Goal: Task Accomplishment & Management: Use online tool/utility

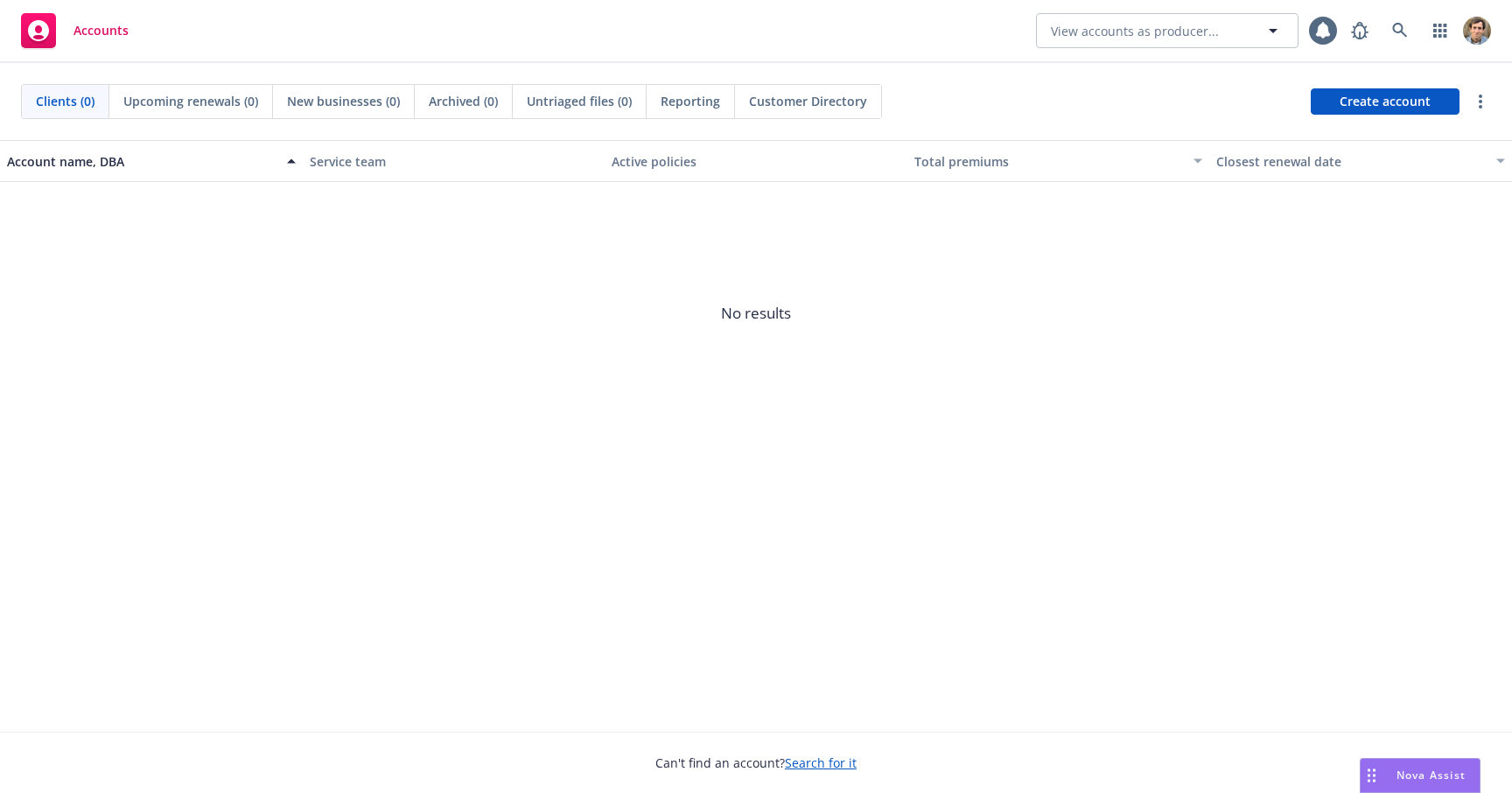
click at [1416, 38] on span at bounding box center [1400, 30] width 35 height 35
click at [1407, 36] on icon at bounding box center [1399, 30] width 15 height 15
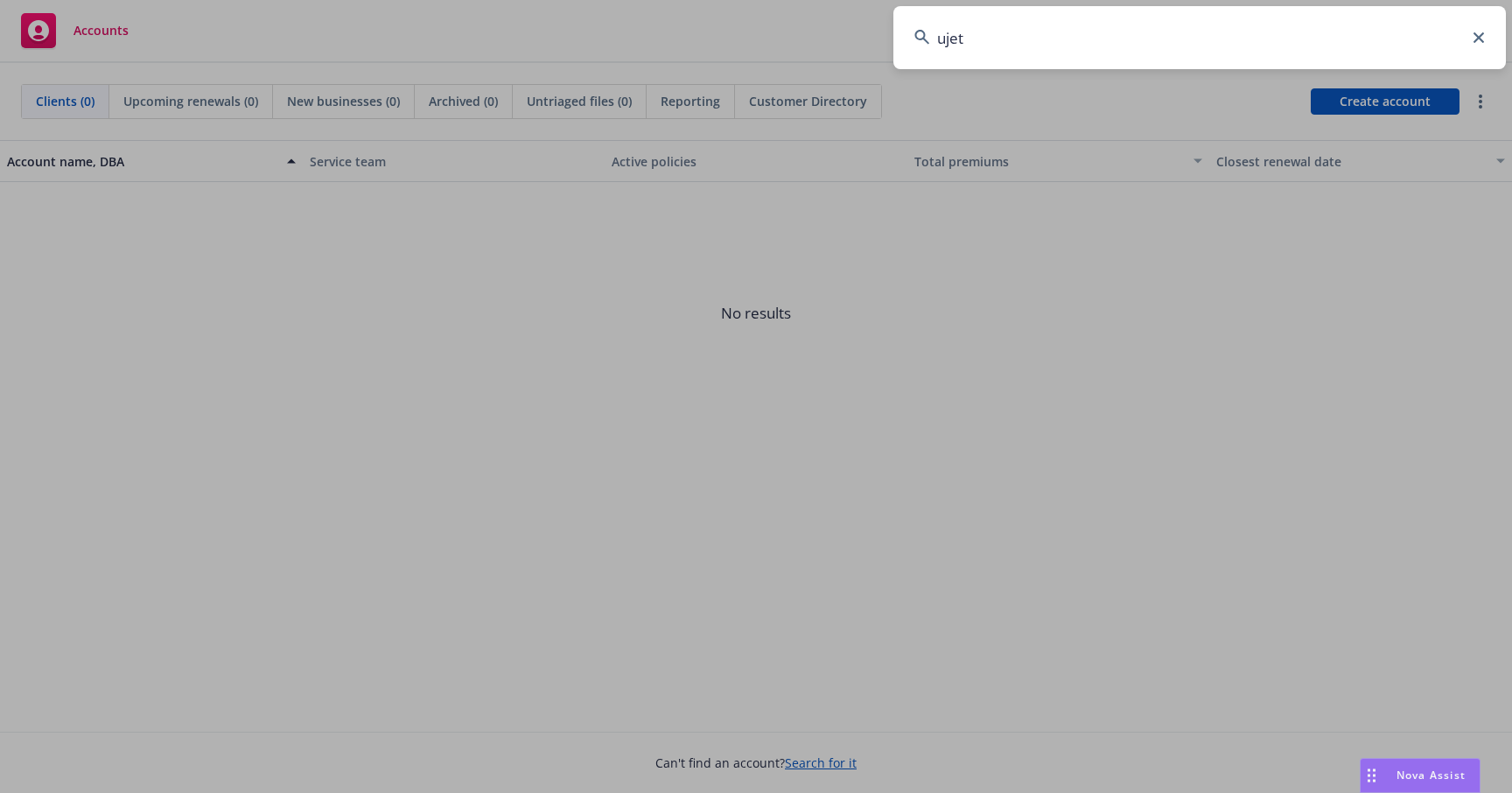
type input "ujet"
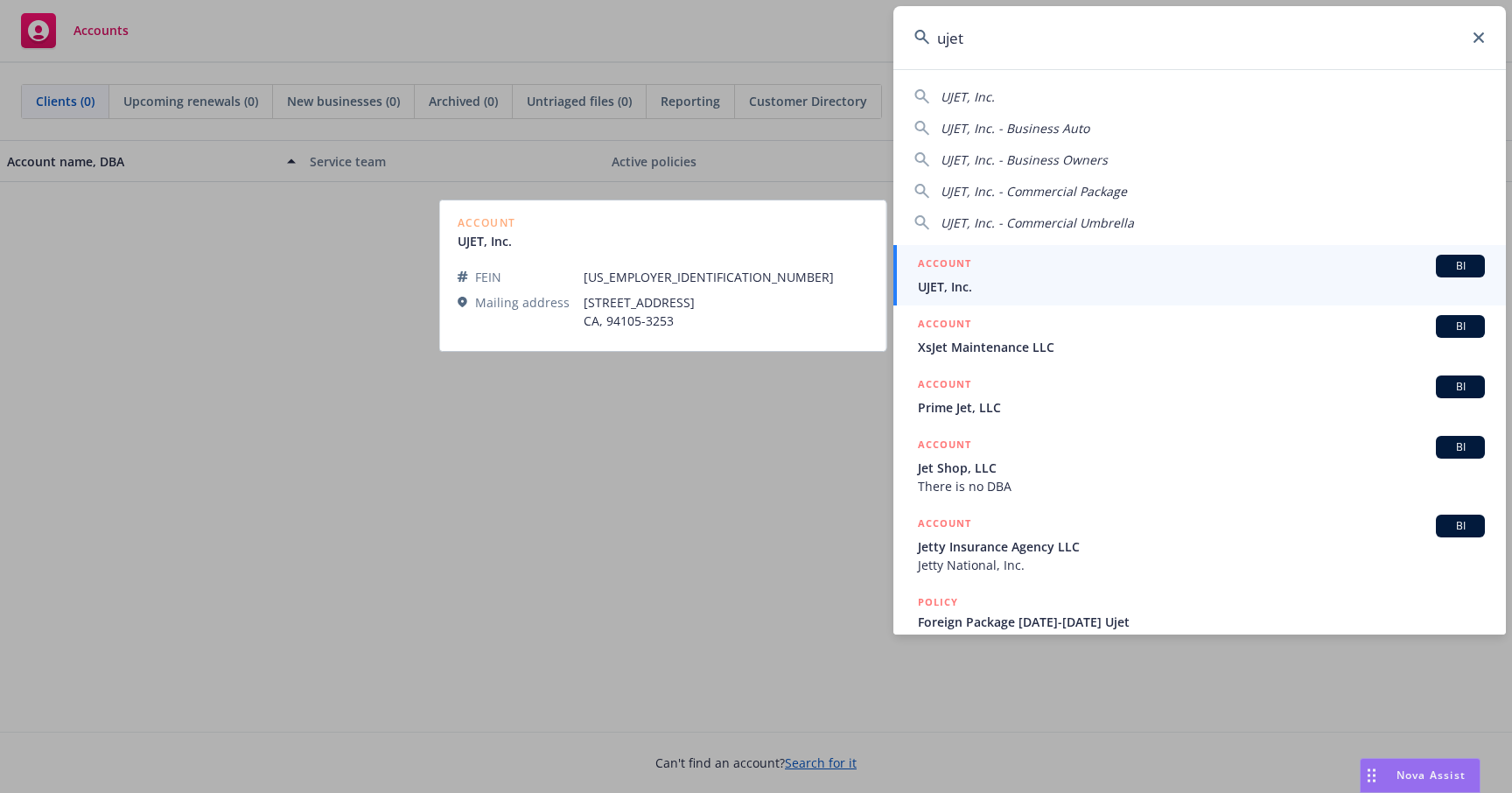
click at [1146, 276] on div "ACCOUNT BI" at bounding box center [1202, 266] width 567 height 23
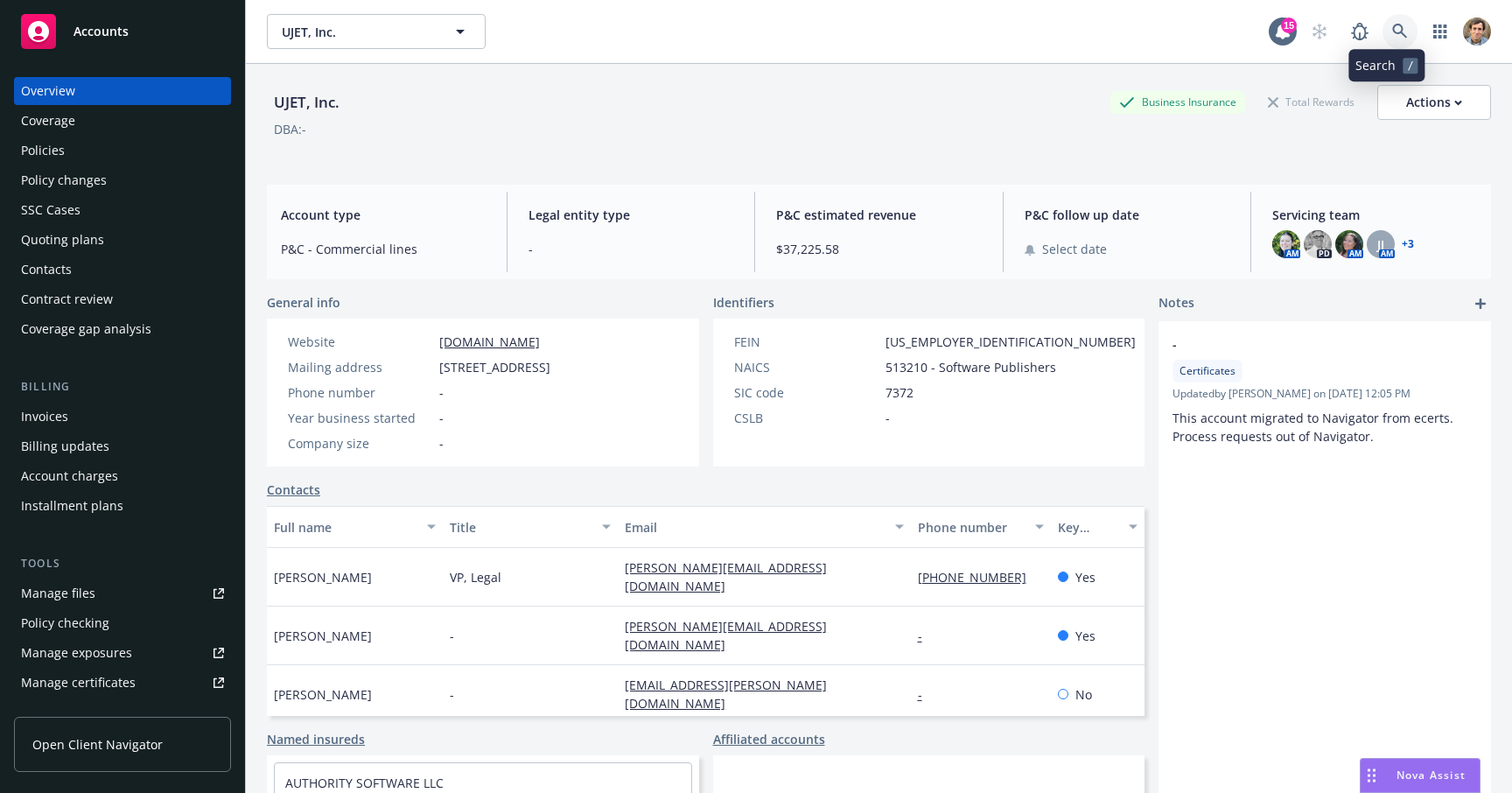
click at [1392, 28] on icon at bounding box center [1399, 31] width 15 height 15
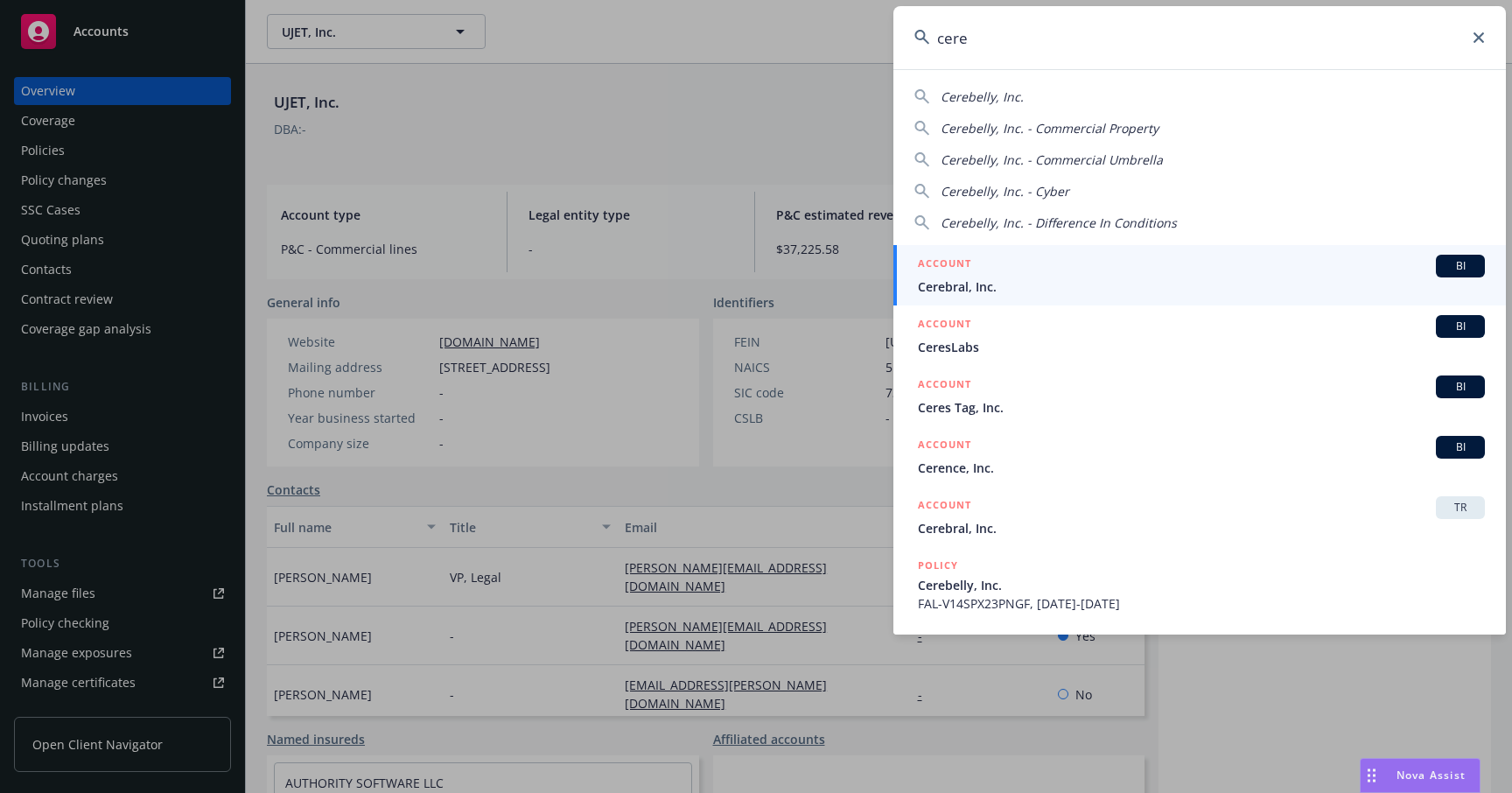
type input "cere"
click at [1131, 280] on span "Cerebral, Inc." at bounding box center [1202, 286] width 567 height 18
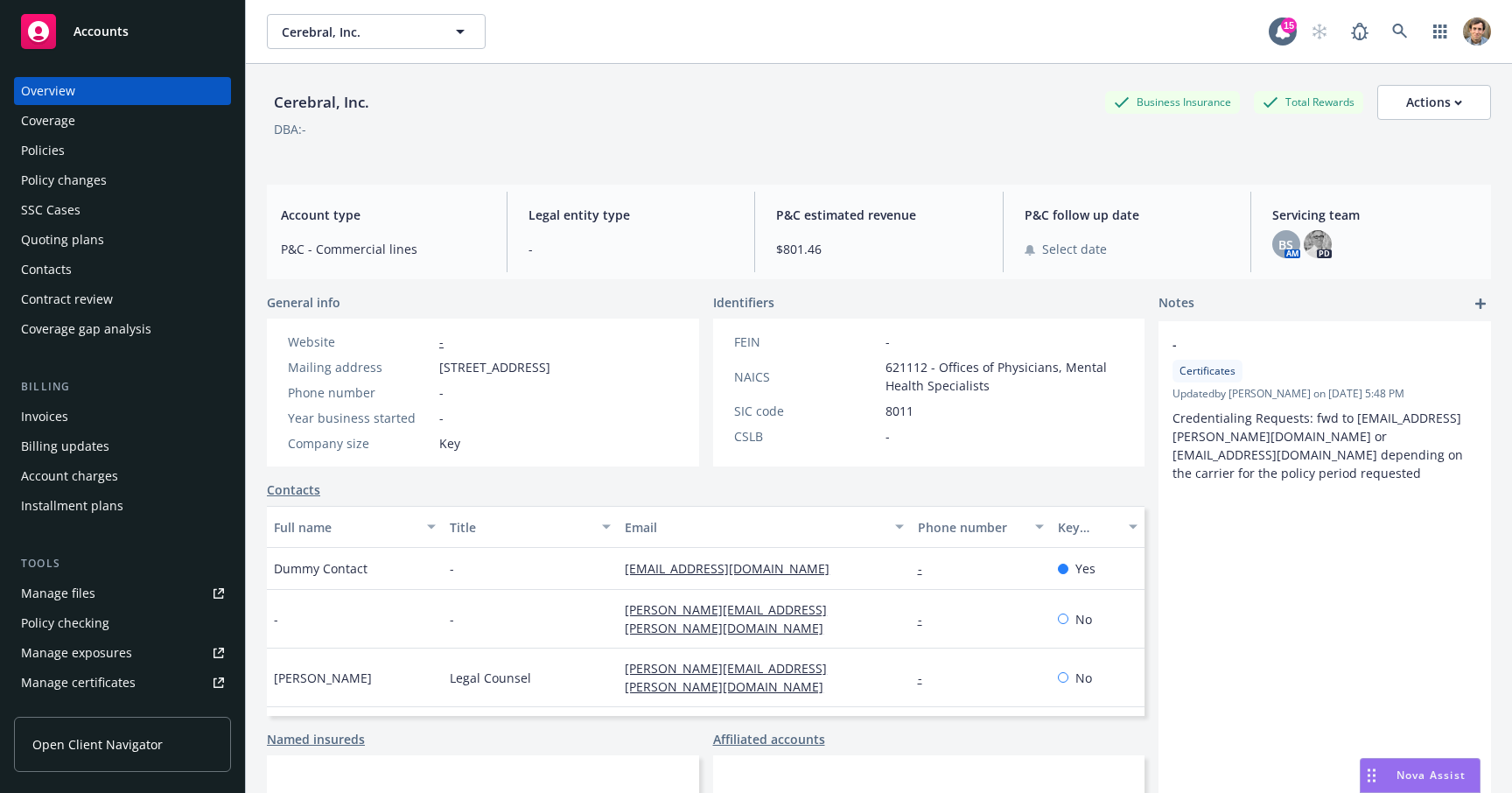
click at [125, 322] on div "Coverage gap analysis" at bounding box center [85, 328] width 130 height 28
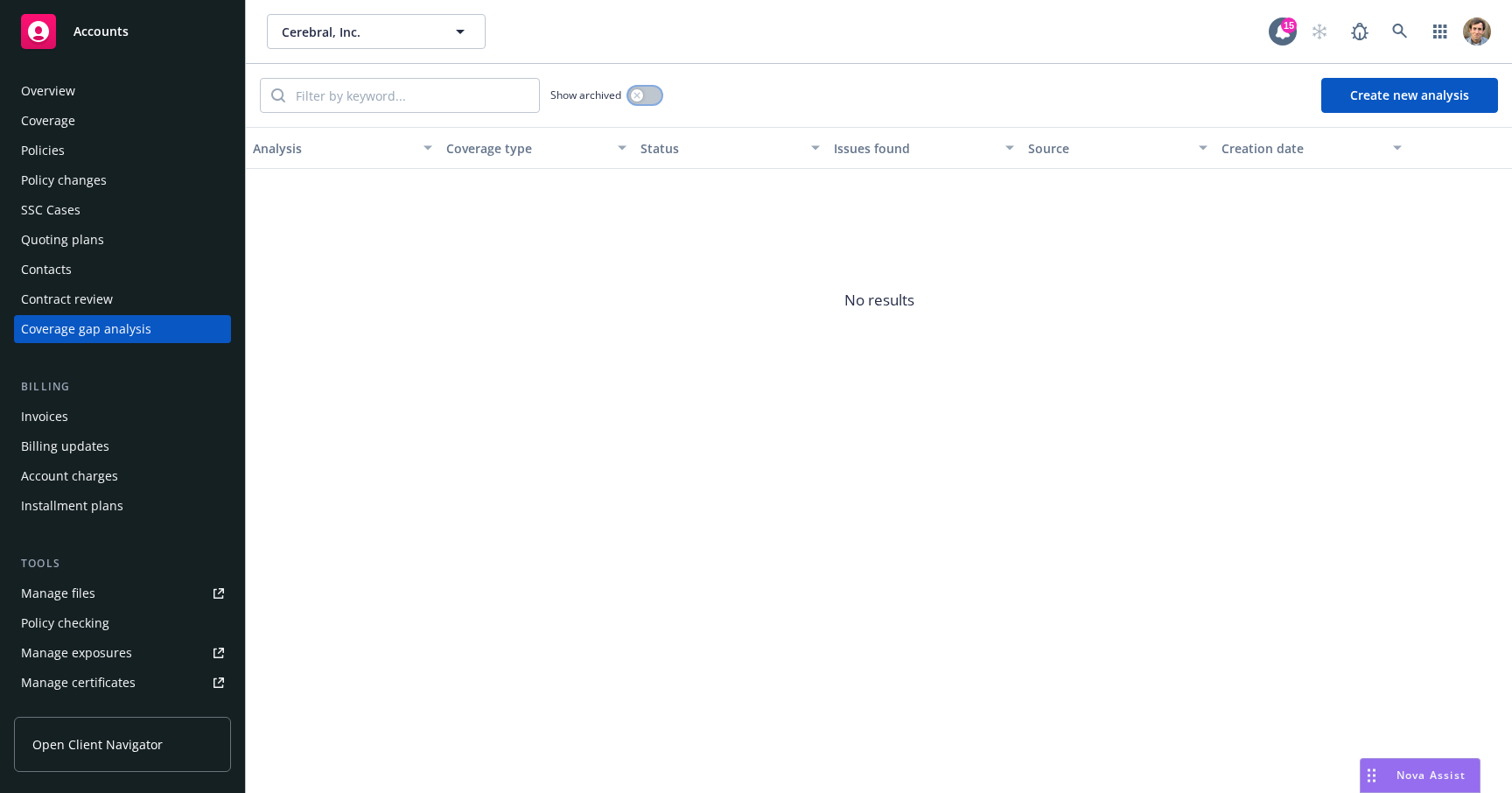
click at [642, 99] on div "button" at bounding box center [636, 95] width 12 height 12
click at [1399, 33] on icon at bounding box center [1399, 31] width 15 height 15
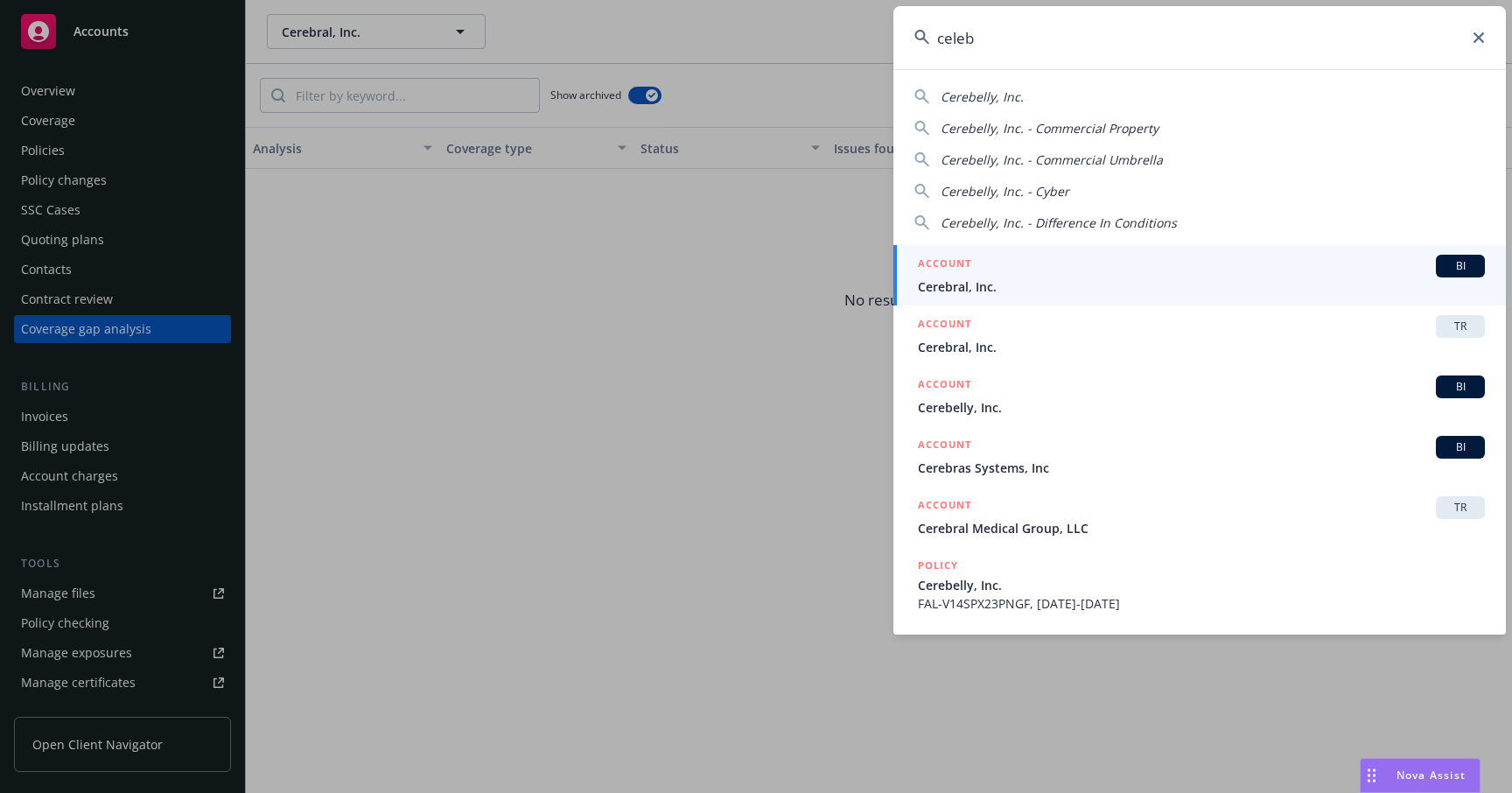
type input "celeb"
drag, startPoint x: 1399, startPoint y: 34, endPoint x: 1040, endPoint y: 408, distance: 518.4
click at [1053, 410] on span "Cerebelly, Inc." at bounding box center [1202, 407] width 567 height 18
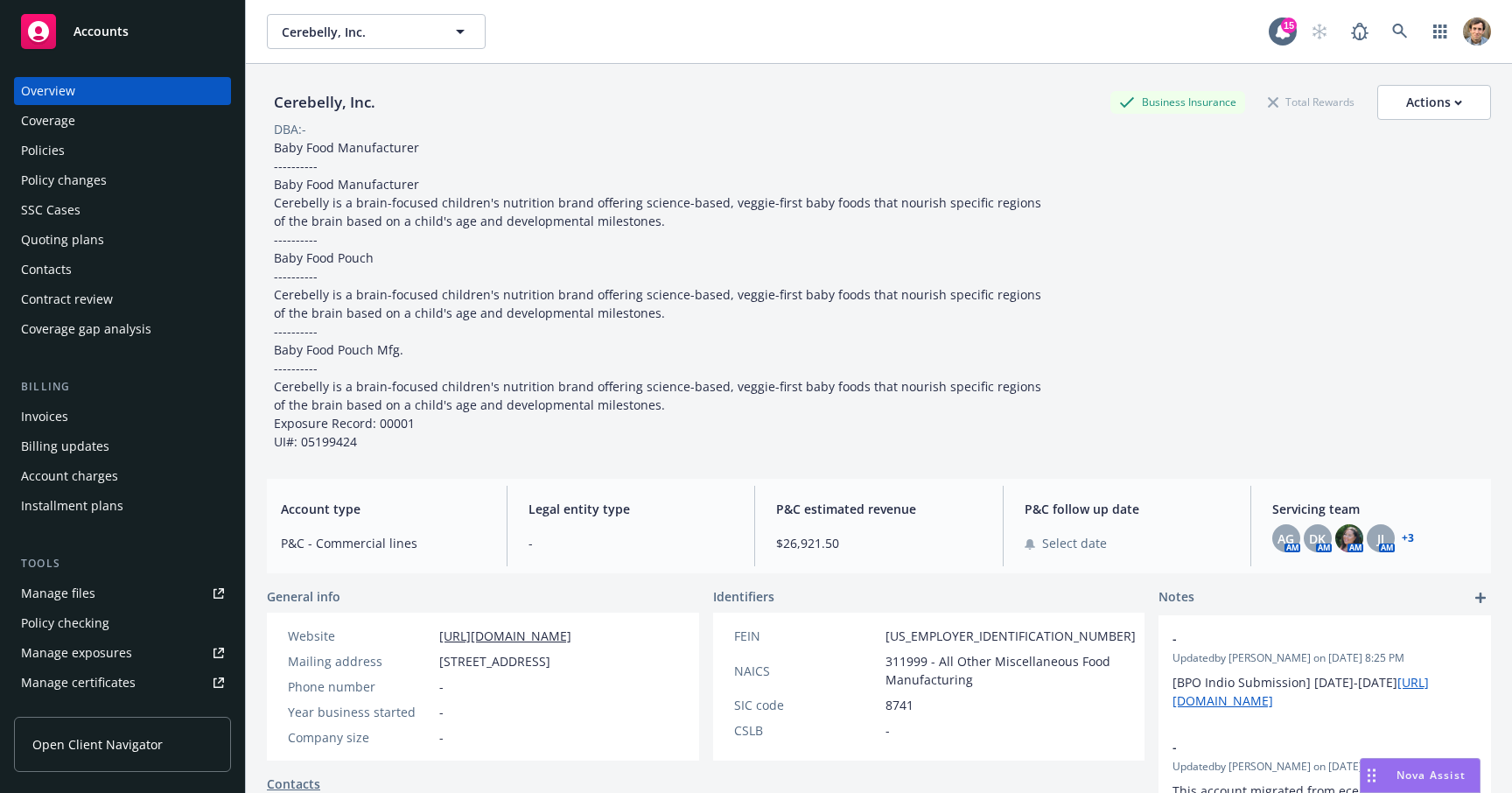
click at [64, 322] on div "Coverage gap analysis" at bounding box center [85, 328] width 130 height 28
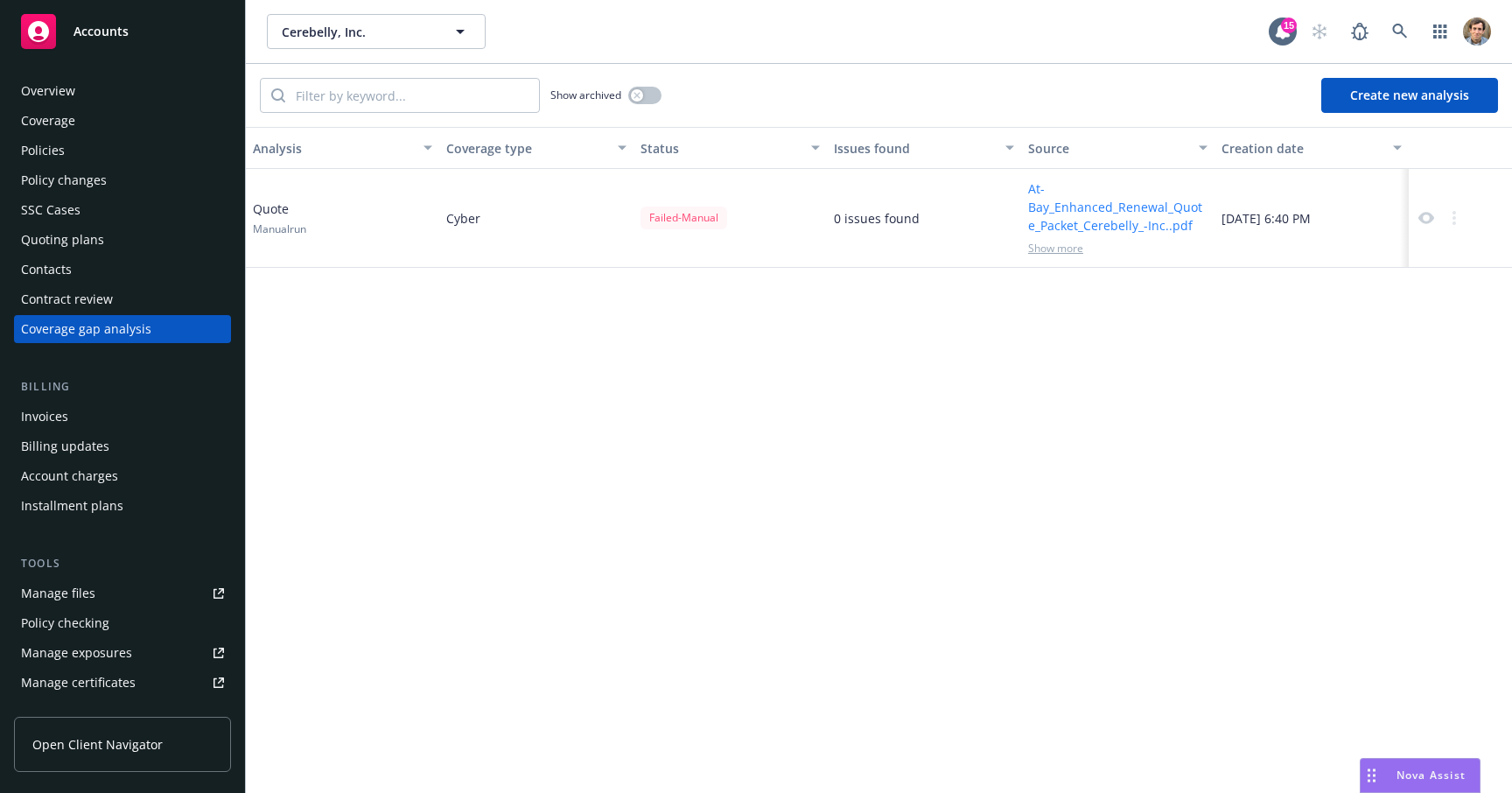
click at [1137, 220] on button "At-Bay_Enhanced_Renewal_Quote_Packet_Cerebelly_-Inc..pdf" at bounding box center [1117, 206] width 179 height 55
click at [1411, 84] on button "Create new analysis" at bounding box center [1409, 95] width 176 height 35
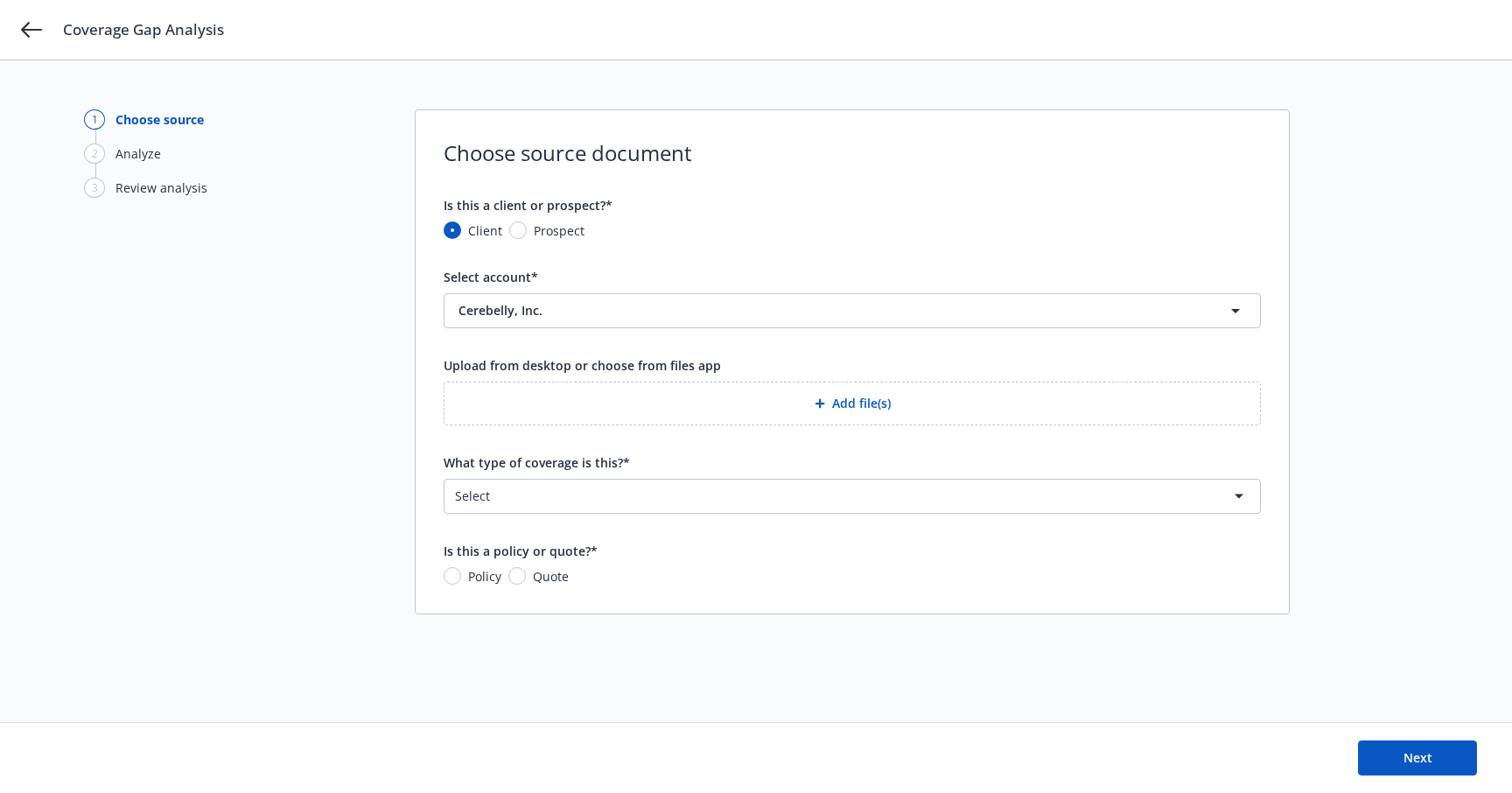
click at [694, 420] on button "Add file(s)" at bounding box center [852, 404] width 817 height 44
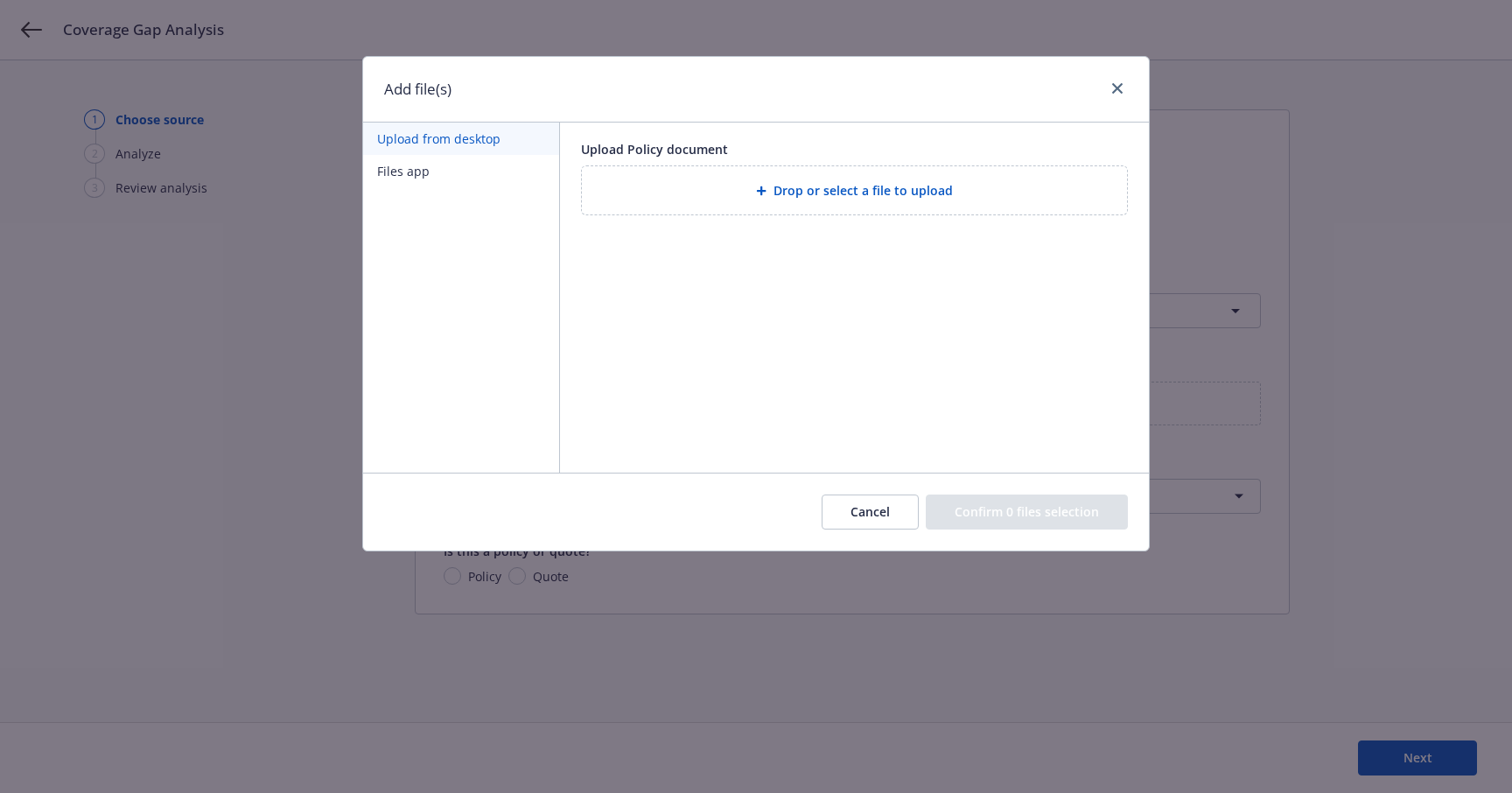
click at [847, 192] on span "Drop or select a file to upload" at bounding box center [863, 190] width 179 height 18
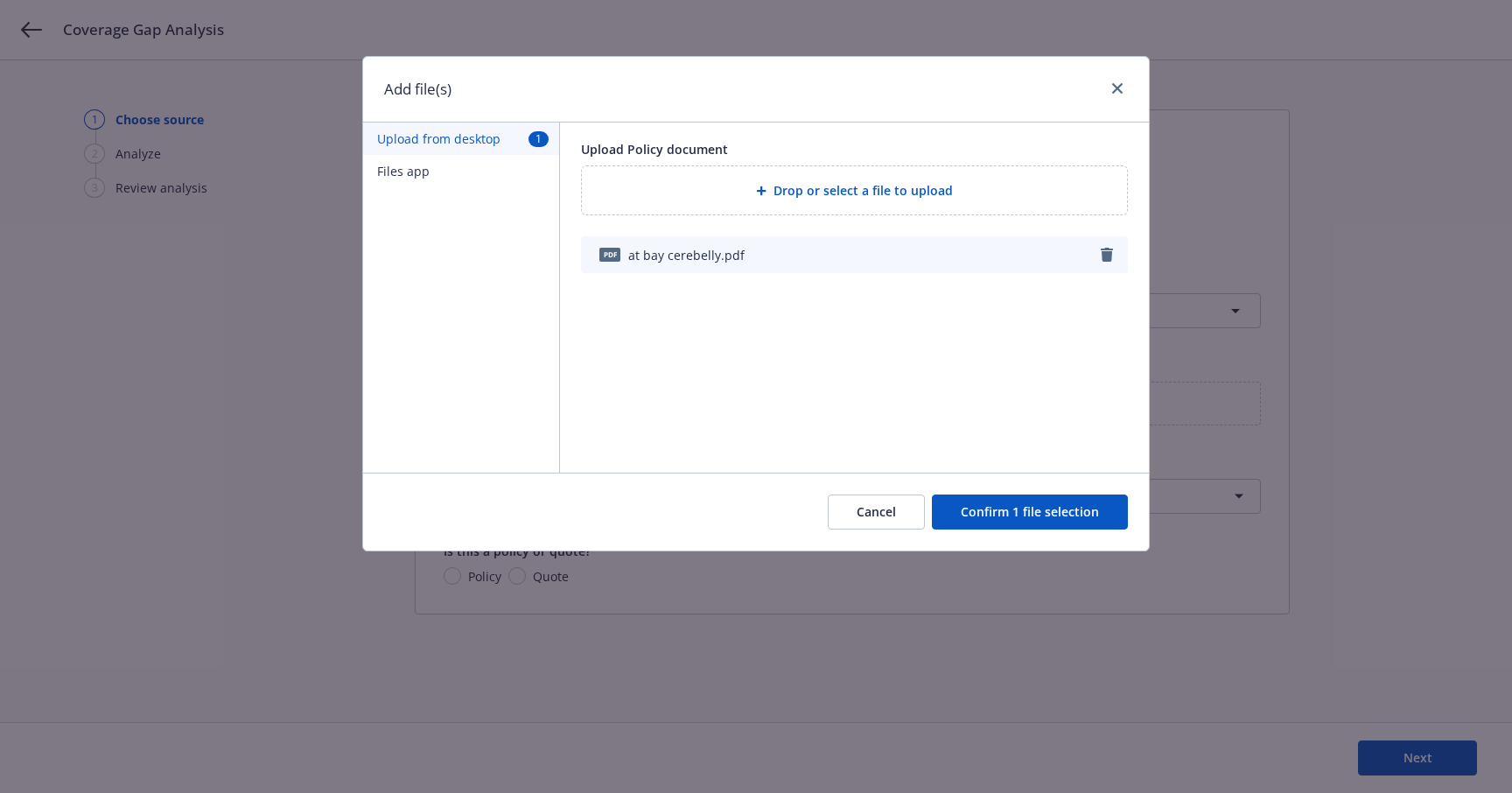
click at [1009, 518] on button "Confirm 1 file selection" at bounding box center [1030, 512] width 196 height 35
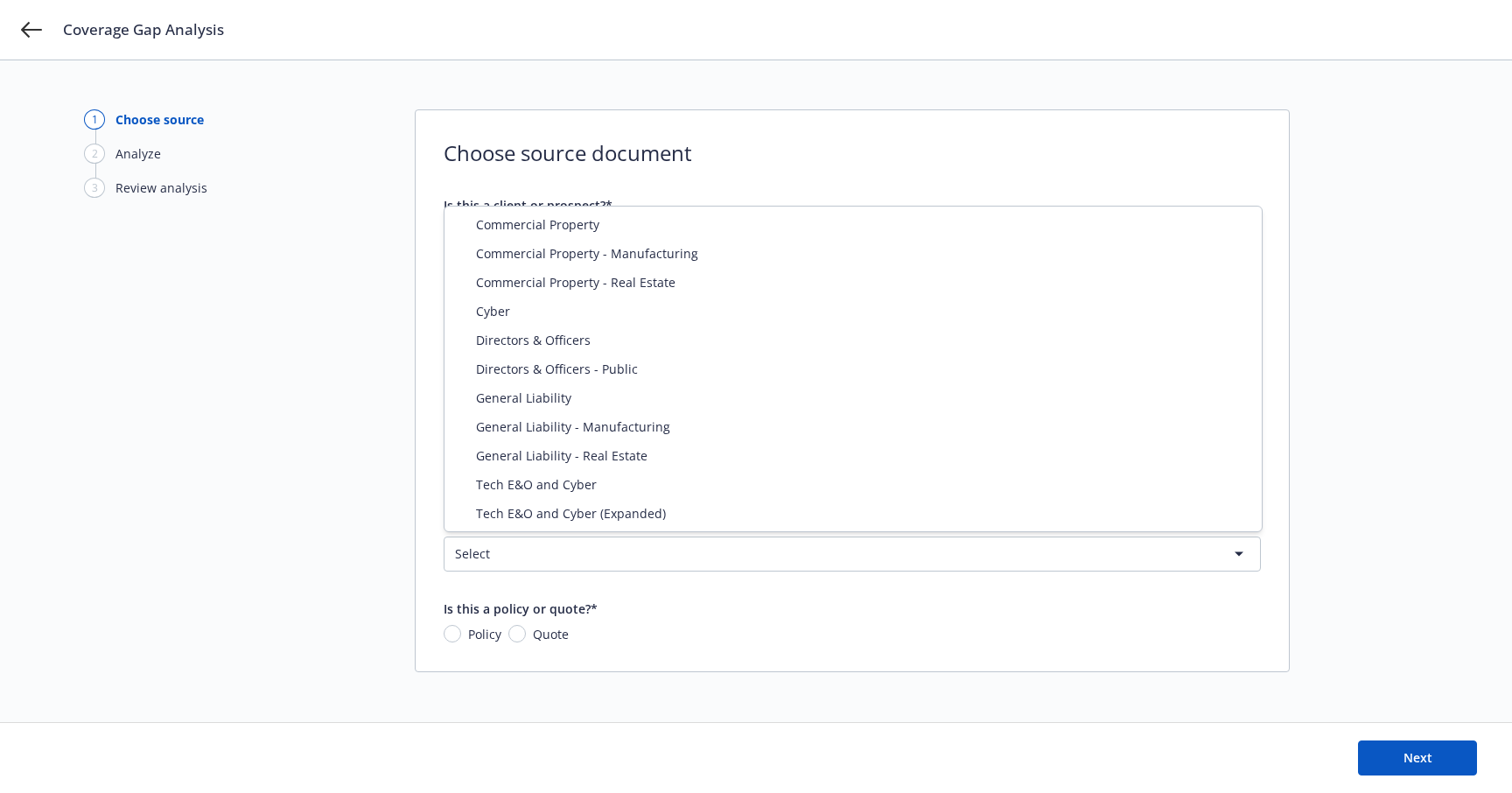
click at [595, 550] on html "Coverage Gap Analysis 1 Choose source 2 Analyze 3 Review analysis Choose source…" at bounding box center [756, 396] width 1512 height 793
select select "ERRORS_AND_OMISSIONS_CYBER_EXPANDED"
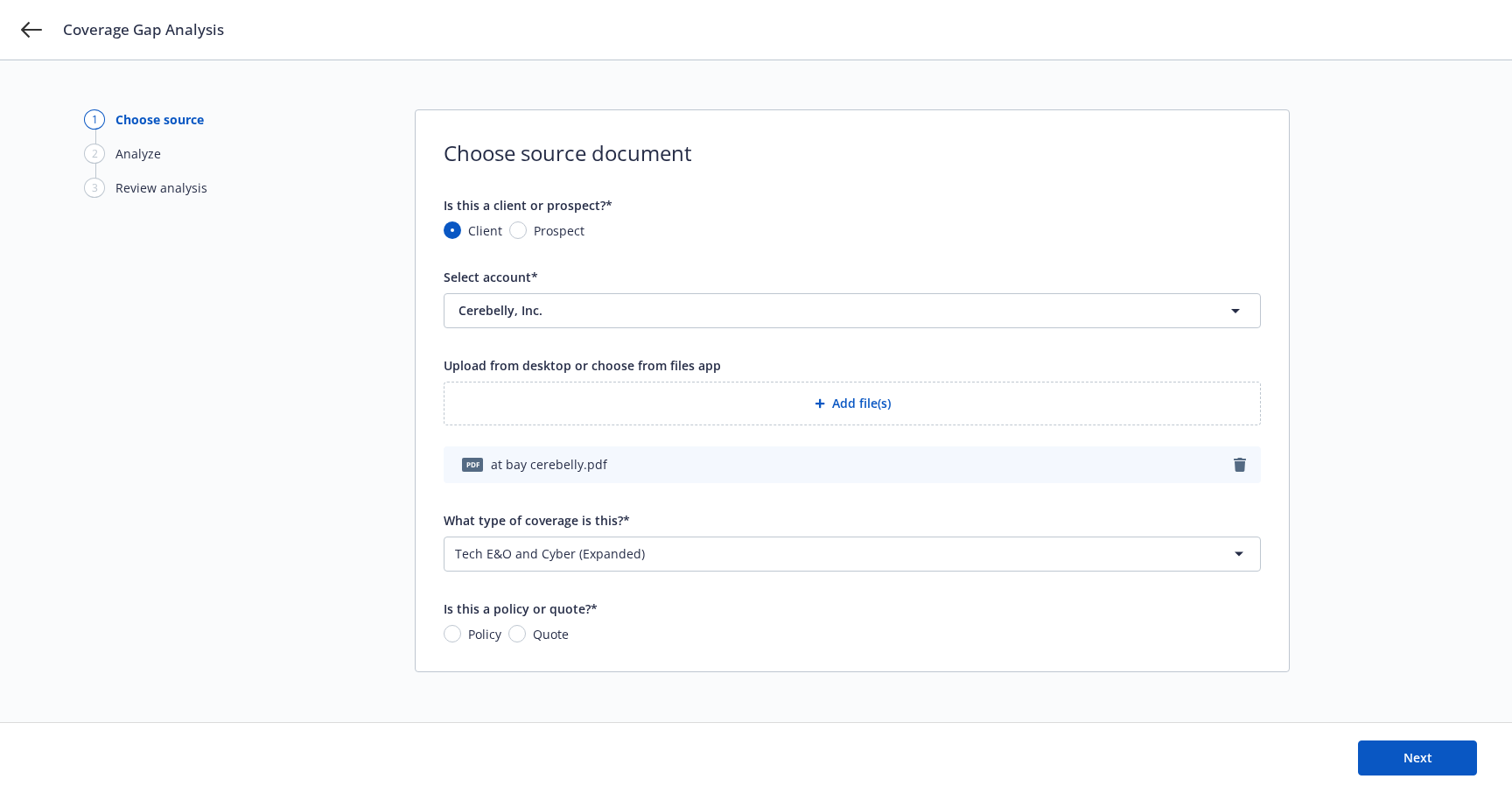
click at [516, 634] on input "Quote" at bounding box center [516, 633] width 17 height 17
radio input "true"
click at [1427, 759] on span "Next" at bounding box center [1418, 758] width 29 height 16
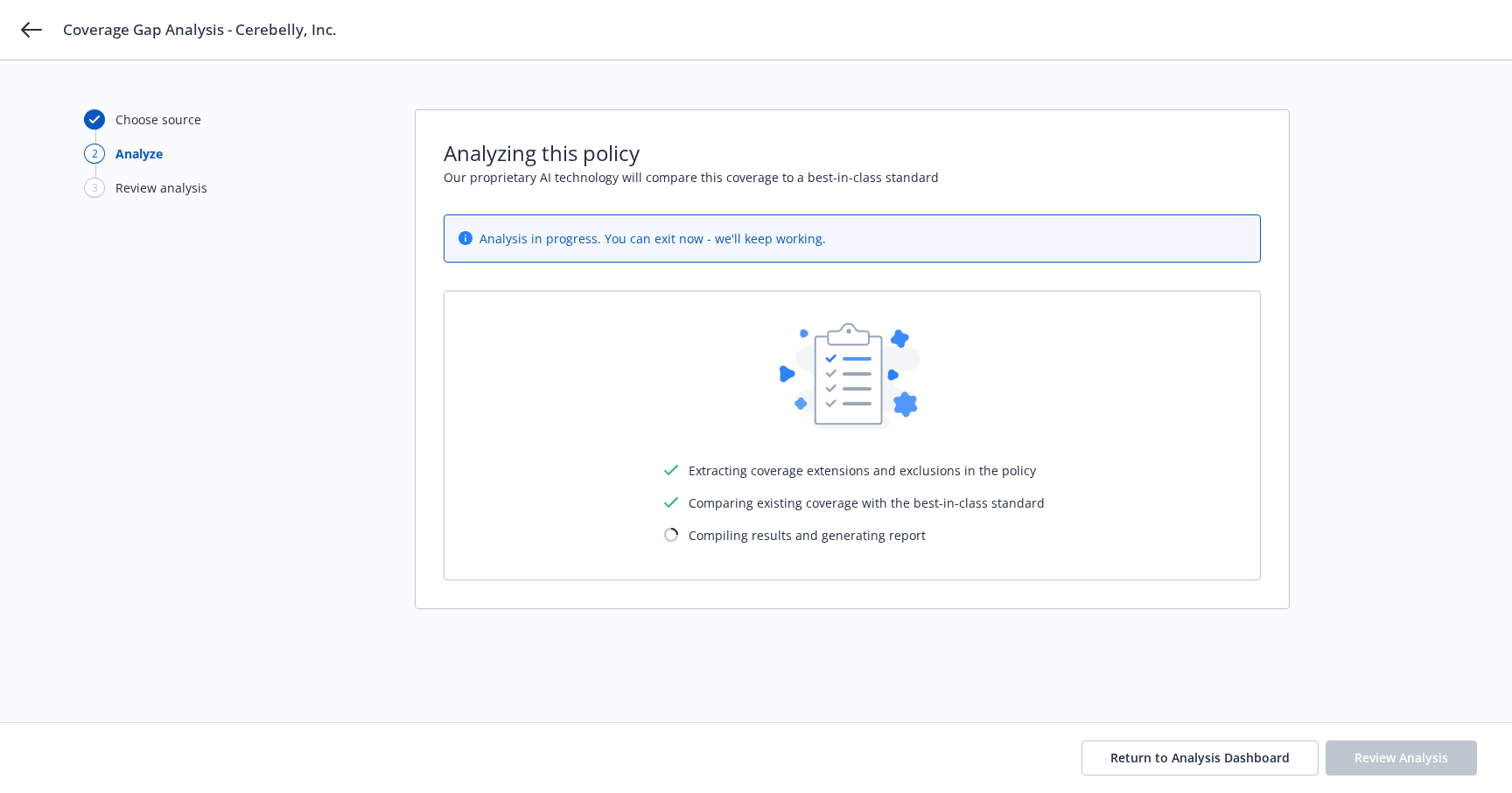
click at [42, 25] on div "Coverage Gap Analysis - Cerebelly, Inc." at bounding box center [756, 29] width 1512 height 59
click at [36, 26] on icon at bounding box center [31, 29] width 21 height 21
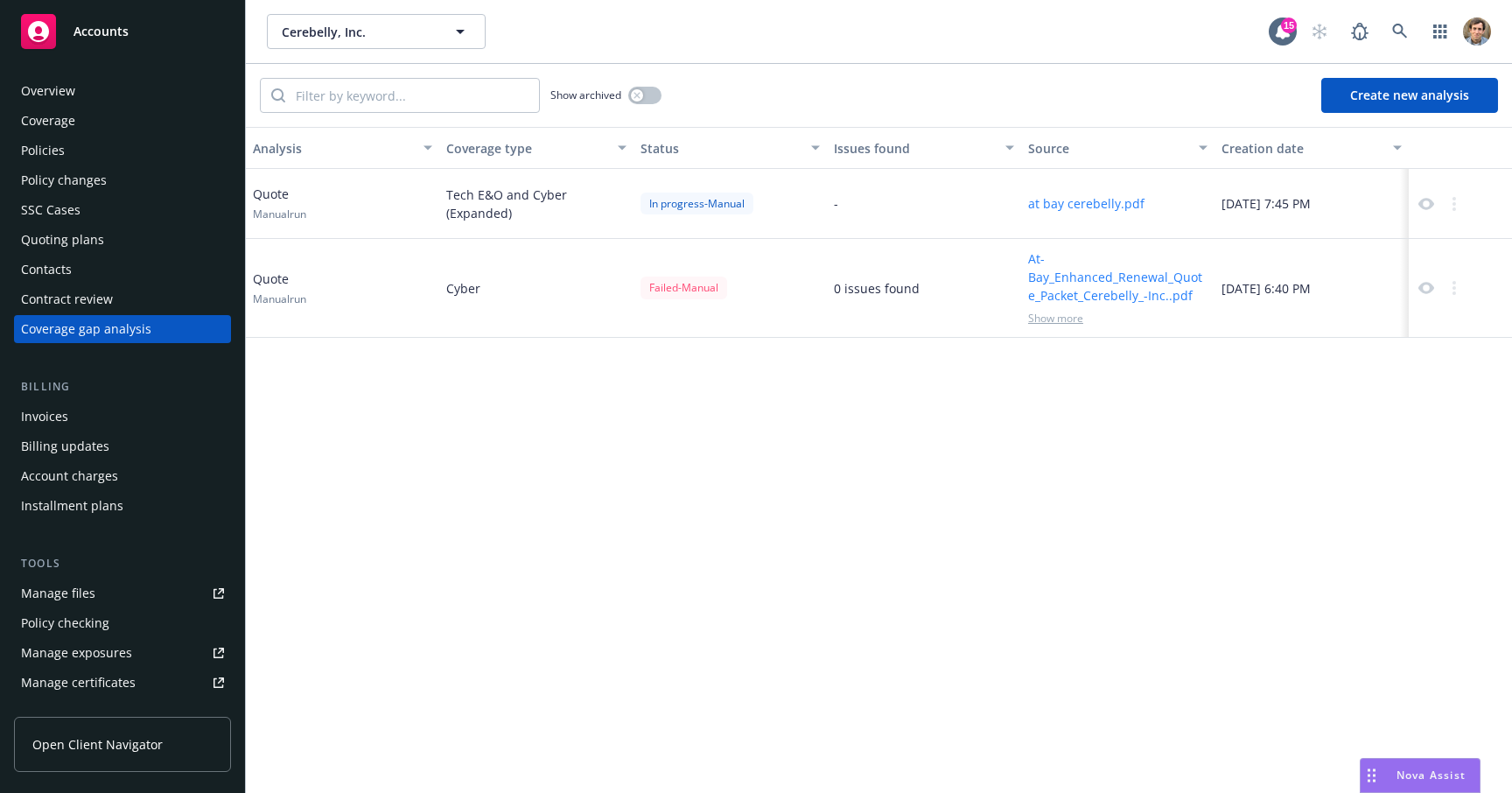
click at [97, 329] on div "Coverage gap analysis" at bounding box center [85, 328] width 130 height 28
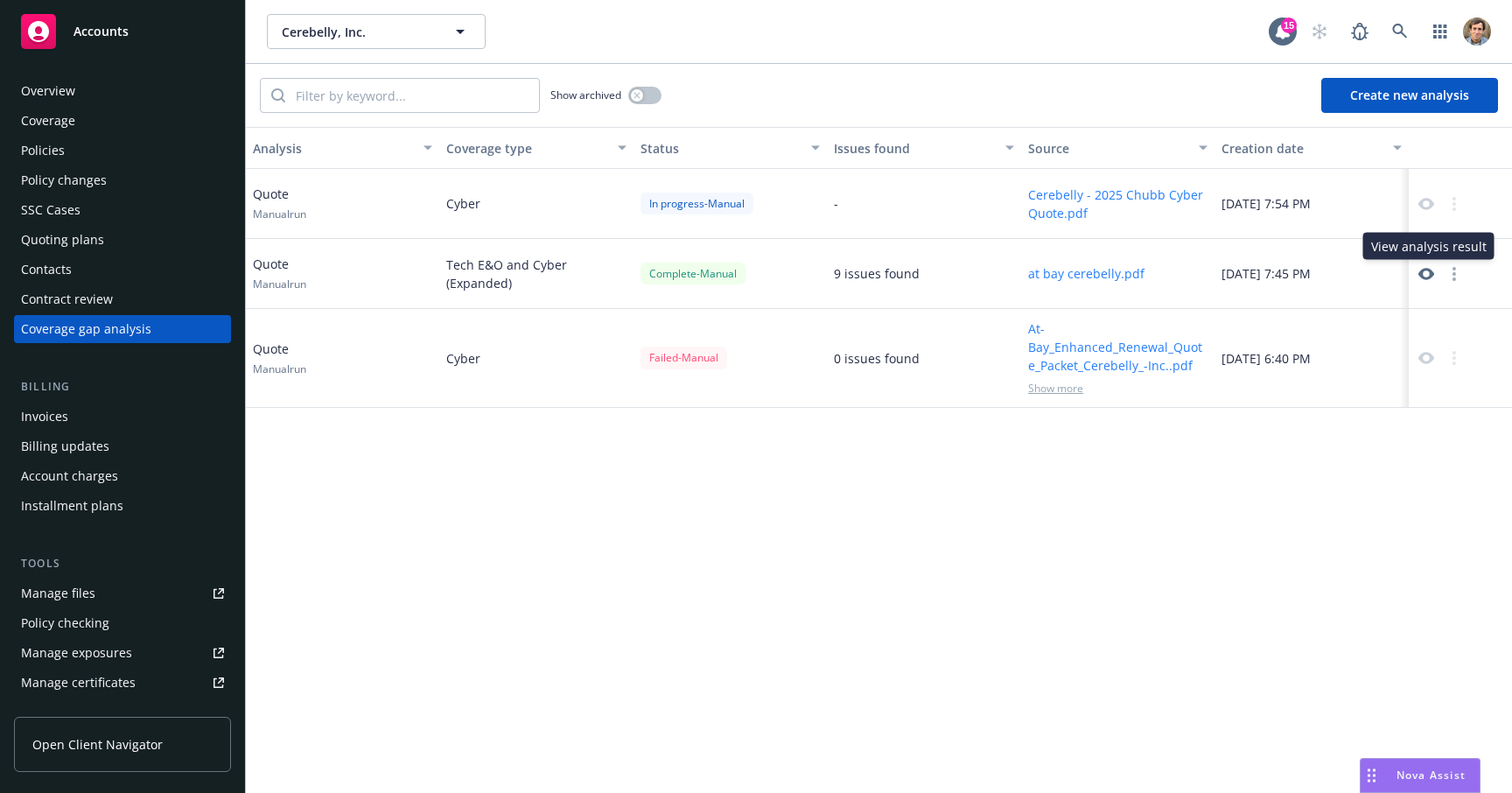
click at [1429, 273] on icon at bounding box center [1426, 274] width 15 height 15
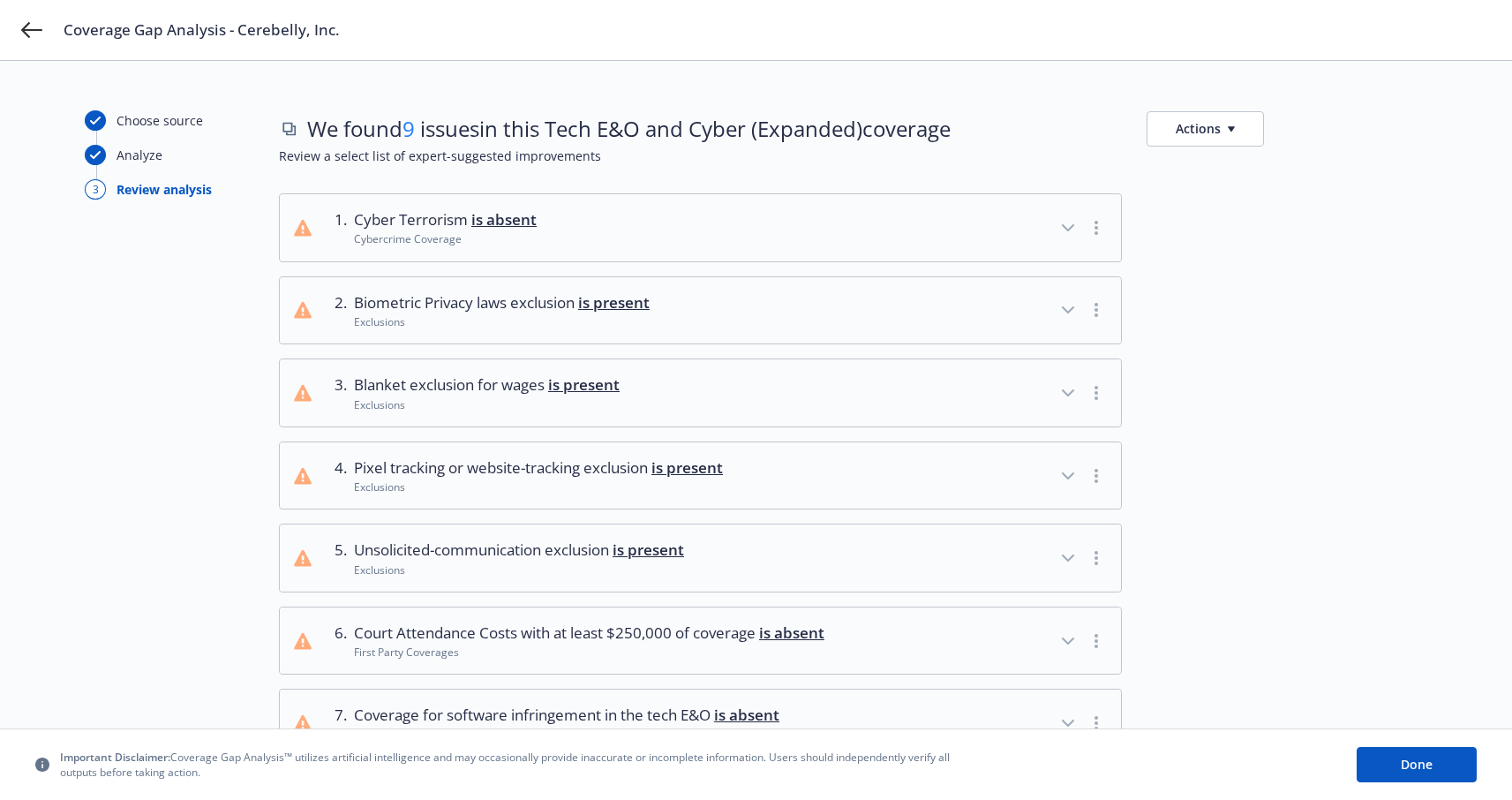
click at [1228, 134] on button "Actions" at bounding box center [1205, 128] width 117 height 35
click at [1229, 169] on link "Copy list of issues" at bounding box center [1289, 169] width 285 height 35
